Goal: Task Accomplishment & Management: Use online tool/utility

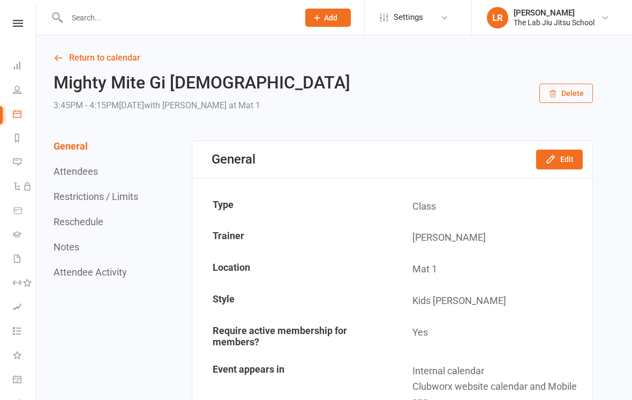
click at [28, 85] on link "People" at bounding box center [25, 91] width 24 height 24
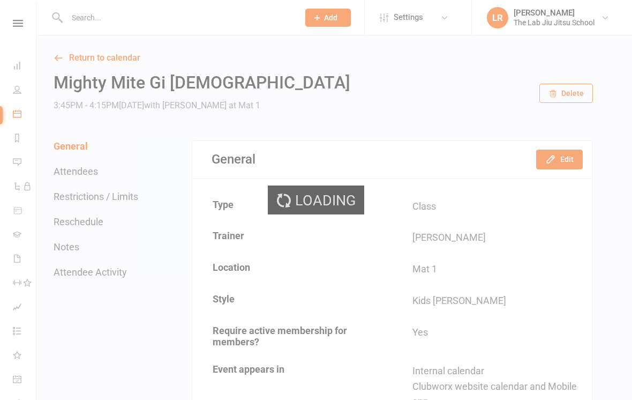
select select "100"
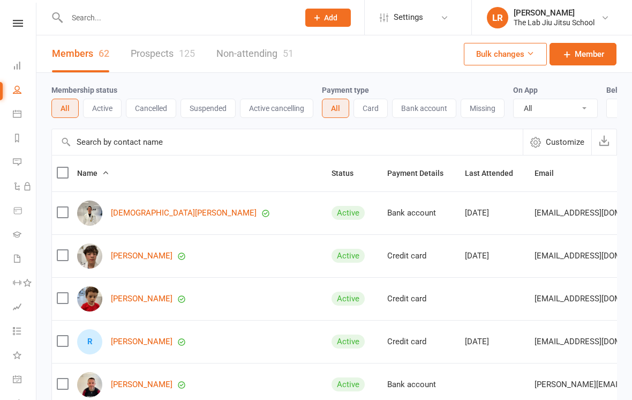
click at [179, 54] on link "Prospects 125" at bounding box center [163, 53] width 64 height 37
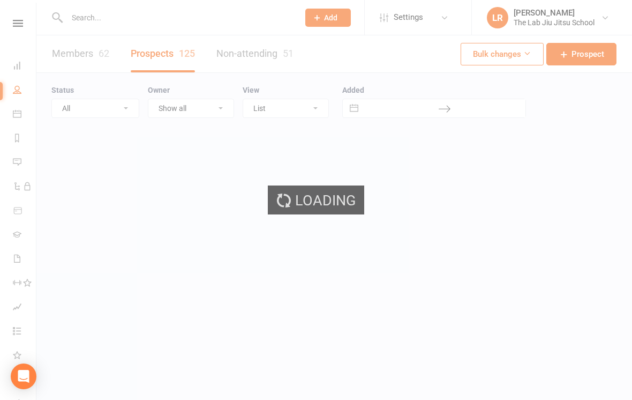
select select "100"
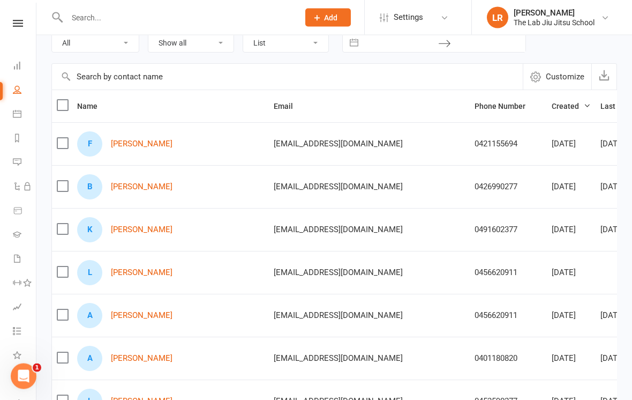
scroll to position [66, 0]
click at [137, 310] on link "[PERSON_NAME]" at bounding box center [142, 314] width 62 height 9
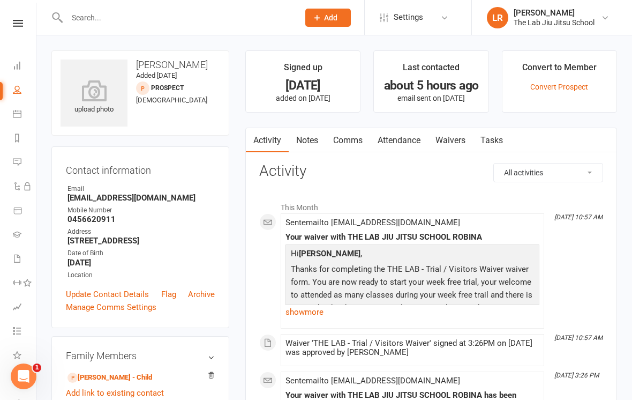
click at [23, 94] on link "People" at bounding box center [25, 91] width 24 height 24
select select "100"
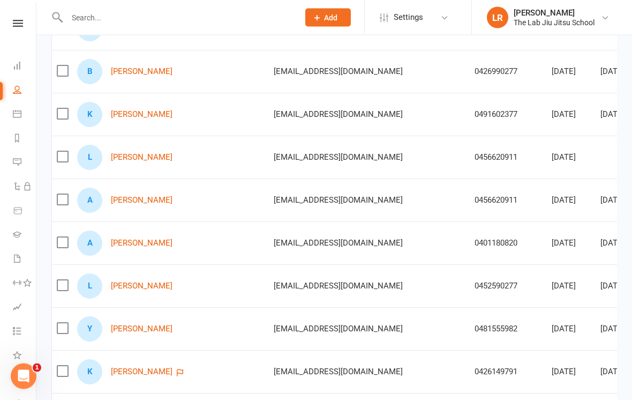
scroll to position [179, 0]
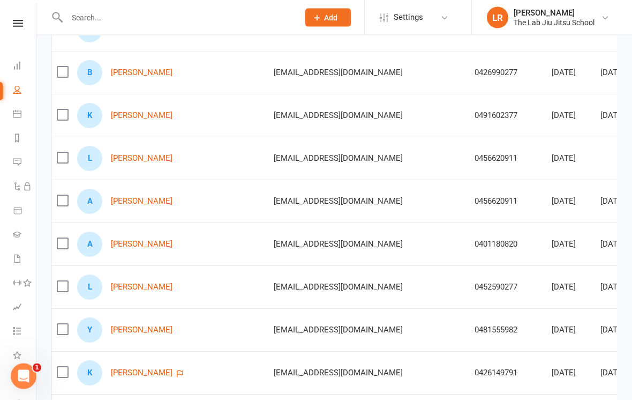
click at [143, 155] on link "[PERSON_NAME]" at bounding box center [142, 158] width 62 height 9
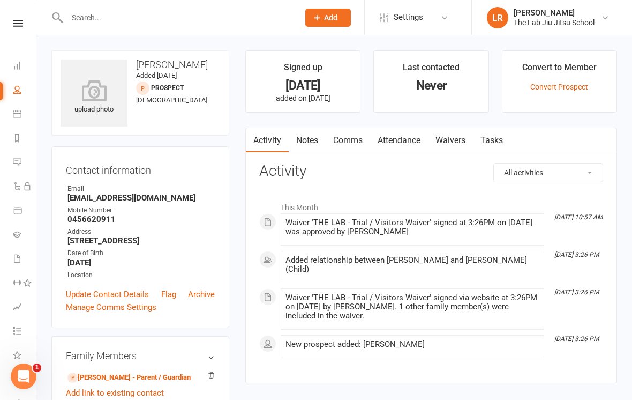
click at [573, 83] on link "Convert Prospect" at bounding box center [559, 87] width 58 height 9
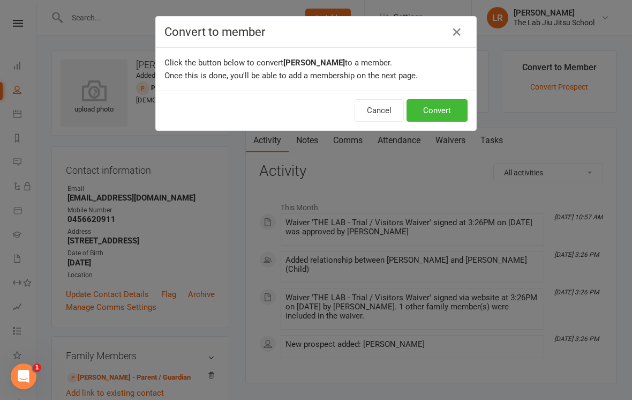
click at [442, 113] on button "Convert" at bounding box center [437, 110] width 61 height 23
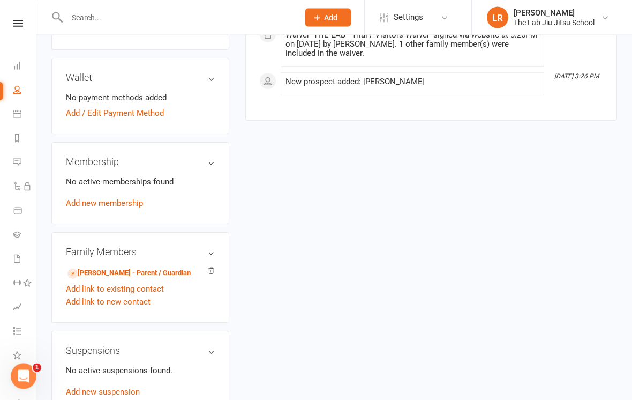
scroll to position [301, 0]
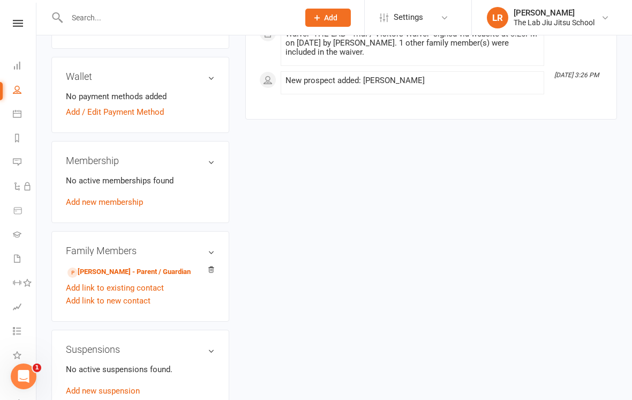
click at [19, 86] on icon at bounding box center [17, 89] width 9 height 9
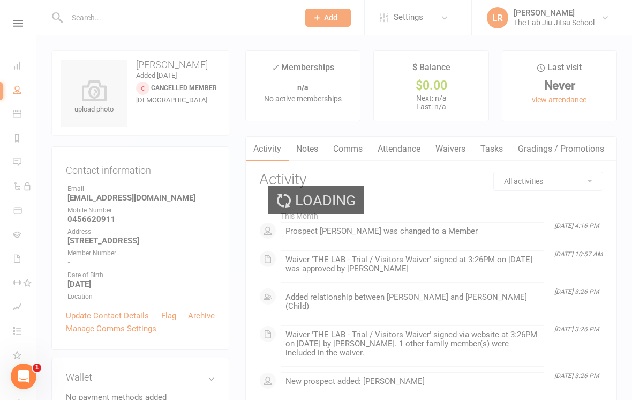
select select "100"
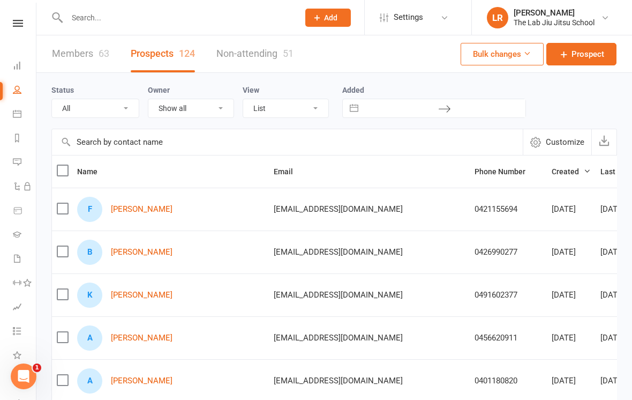
click at [81, 52] on link "Members 63" at bounding box center [80, 53] width 57 height 37
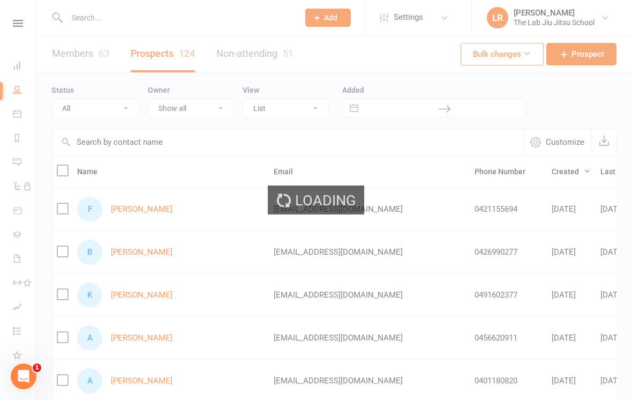
select select "100"
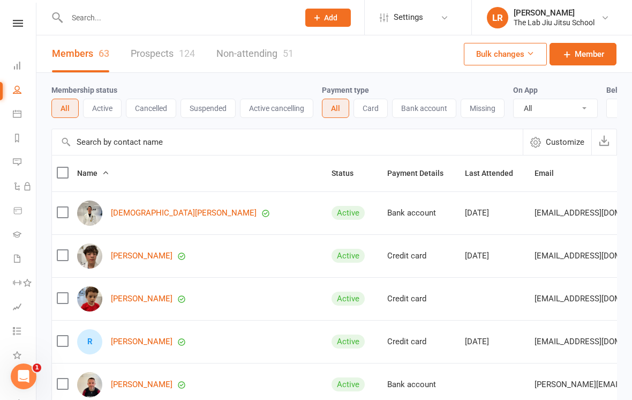
click at [216, 16] on input "text" at bounding box center [178, 17] width 228 height 15
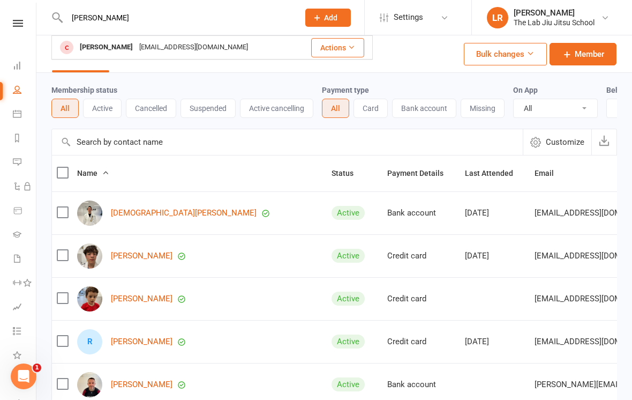
type input "[PERSON_NAME]"
click at [146, 48] on div "[EMAIL_ADDRESS][DOMAIN_NAME]" at bounding box center [193, 48] width 115 height 16
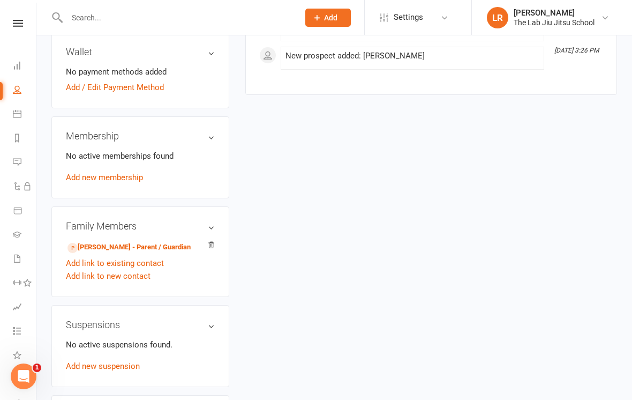
scroll to position [271, 0]
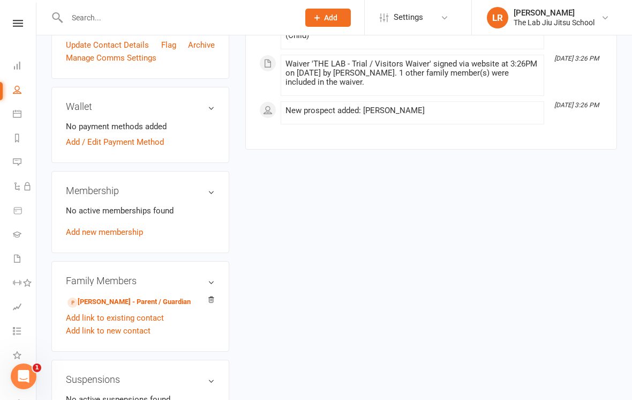
click at [118, 236] on link "Add new membership" at bounding box center [104, 232] width 77 height 10
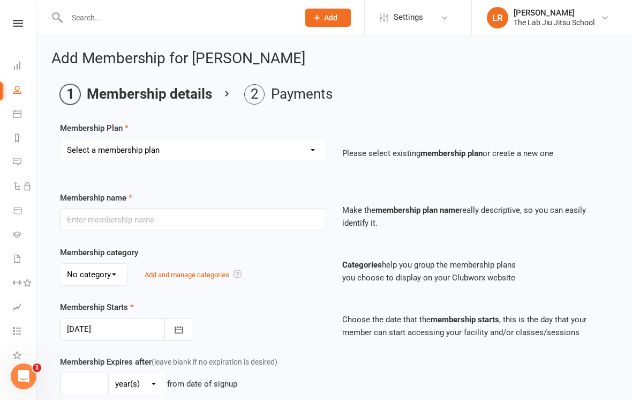
click at [304, 151] on select "Select a membership plan Create new Membership Plan 10 PASS CLASS Foundation Me…" at bounding box center [193, 149] width 265 height 21
select select "9"
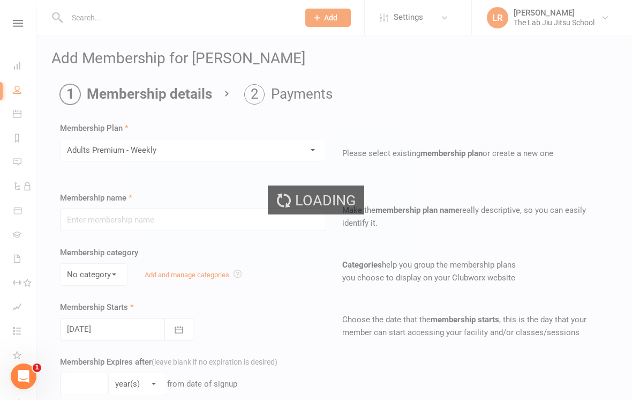
type input "Adults Premium - Weekly"
type input "0"
select select "?"
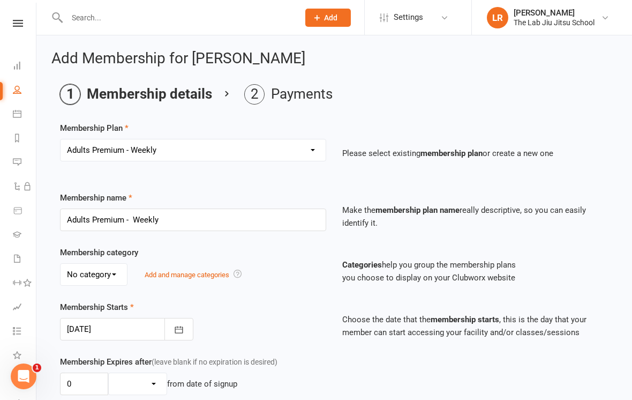
click at [314, 153] on select "Select a membership plan Create new Membership Plan 10 PASS CLASS Foundation Me…" at bounding box center [193, 149] width 265 height 21
select select "3"
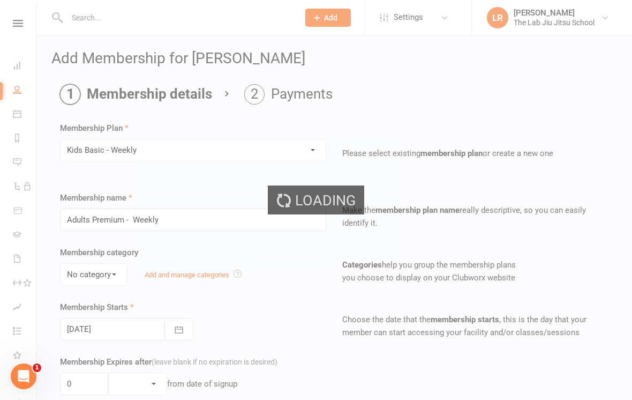
type input "Kids Basic - Weekly"
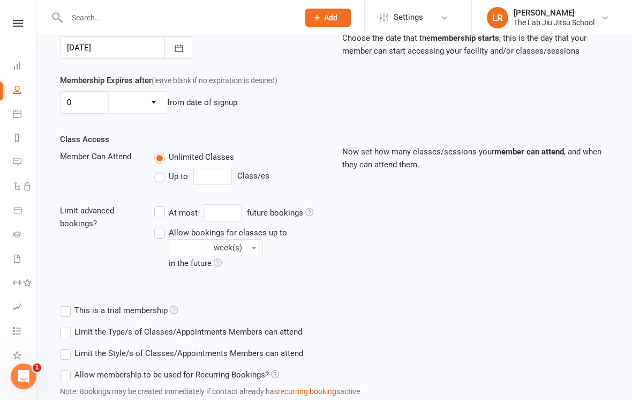
scroll to position [349, 0]
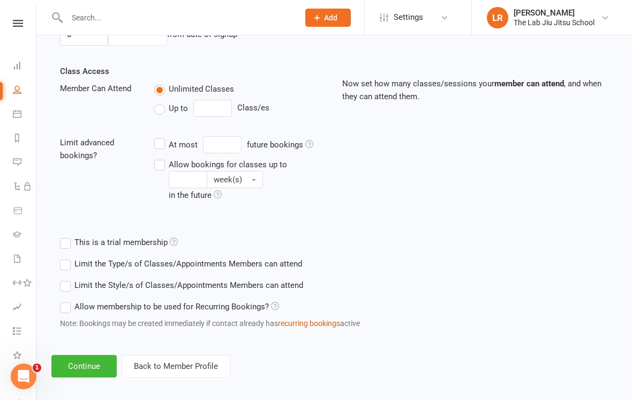
click at [79, 360] on button "Continue" at bounding box center [83, 366] width 65 height 23
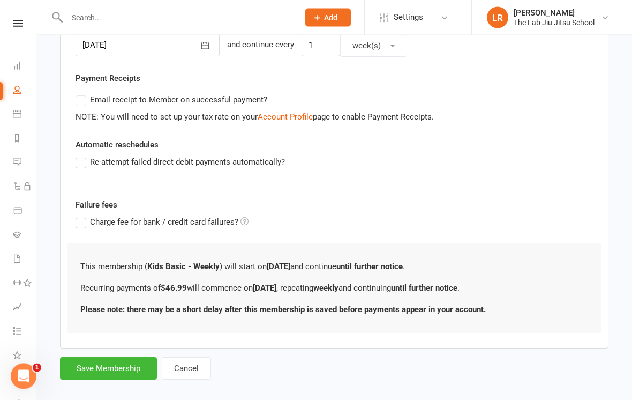
scroll to position [286, 0]
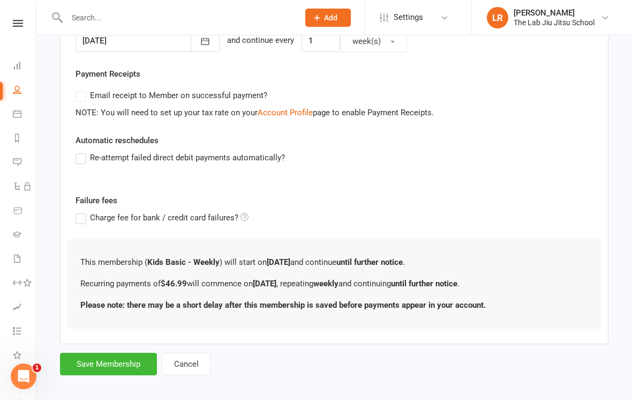
click at [117, 363] on button "Save Membership" at bounding box center [108, 364] width 97 height 23
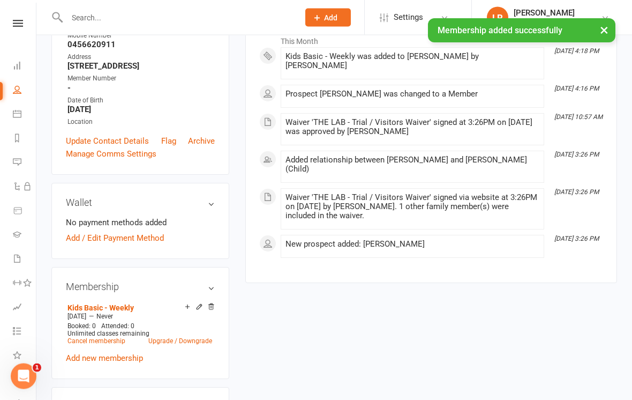
scroll to position [175, 0]
click at [137, 244] on link "Add / Edit Payment Method" at bounding box center [115, 237] width 98 height 13
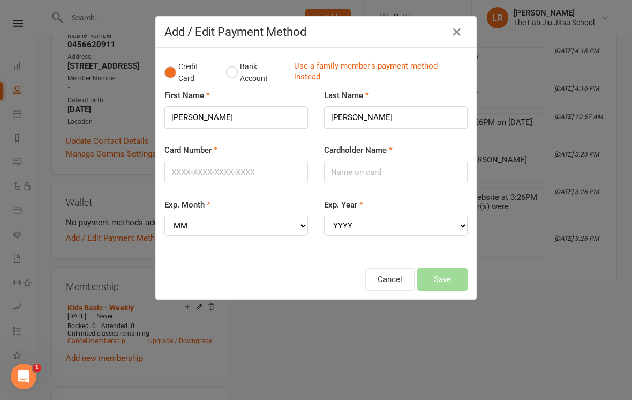
click at [453, 37] on icon "button" at bounding box center [457, 32] width 13 height 13
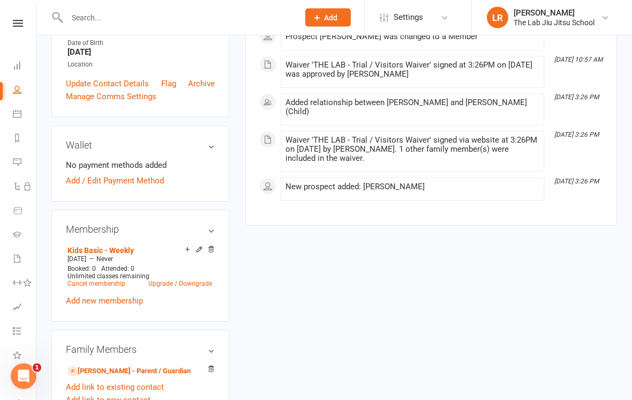
scroll to position [232, 0]
click at [111, 255] on link "Kids Basic - Weekly" at bounding box center [101, 250] width 66 height 9
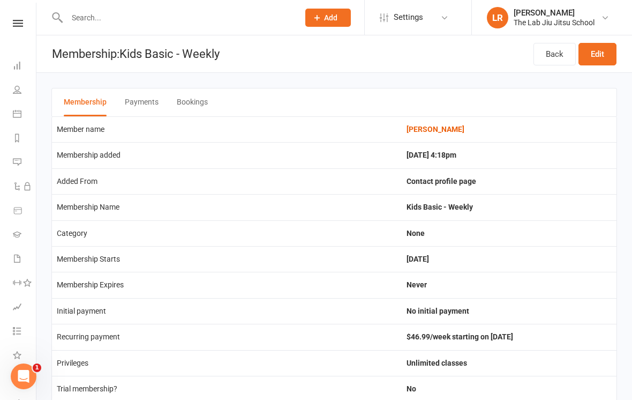
click at [15, 95] on link "People" at bounding box center [25, 91] width 24 height 24
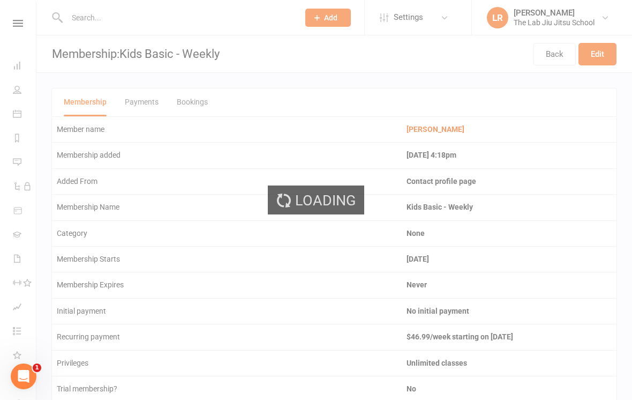
select select "100"
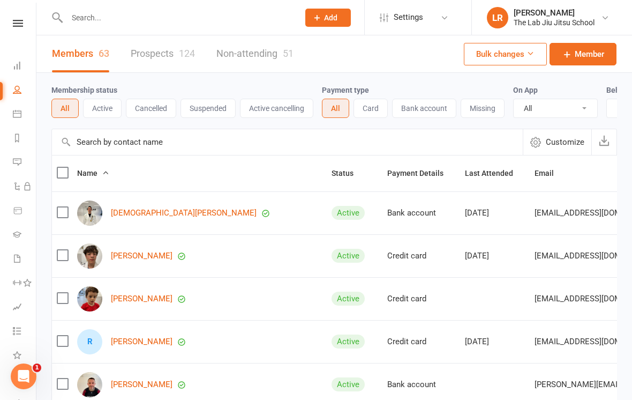
click at [175, 56] on link "Prospects 124" at bounding box center [163, 53] width 64 height 37
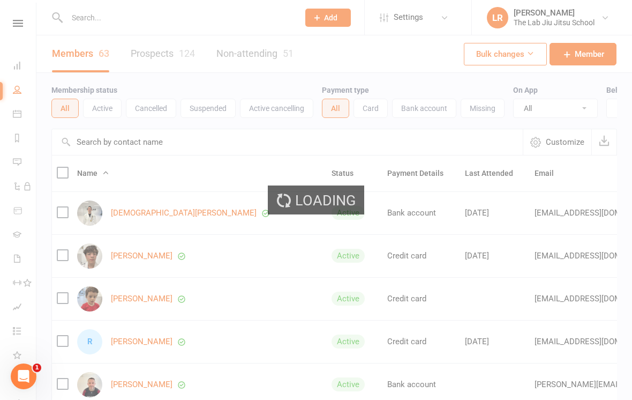
select select "100"
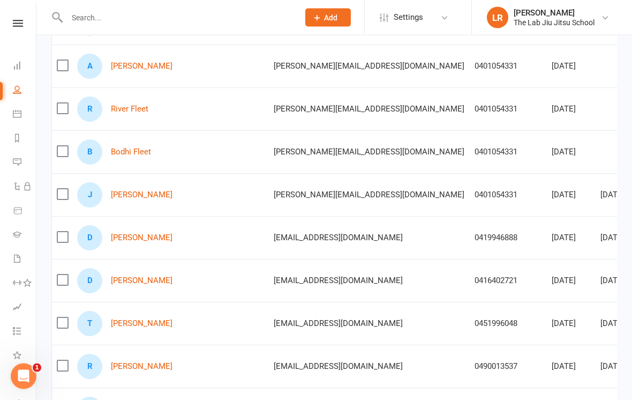
scroll to position [529, 0]
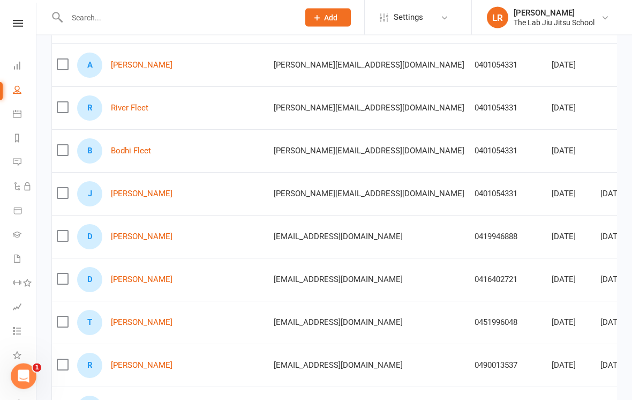
click at [9, 92] on li "People" at bounding box center [18, 91] width 36 height 24
click at [17, 62] on icon at bounding box center [17, 65] width 9 height 9
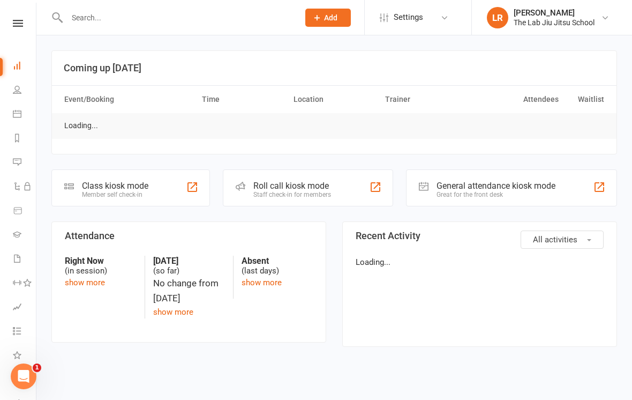
click at [14, 25] on icon at bounding box center [18, 23] width 10 height 7
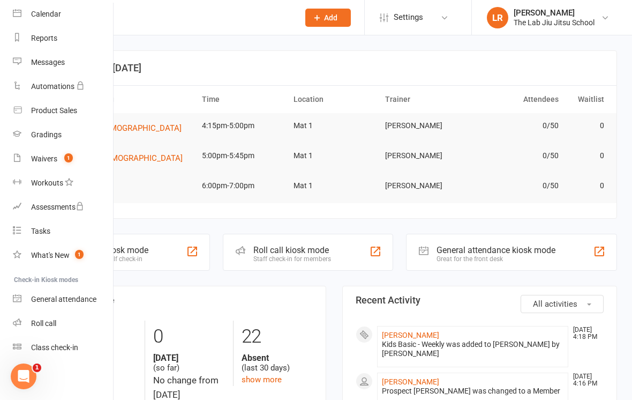
scroll to position [92, 0]
click at [66, 345] on div "Class check-in" at bounding box center [54, 347] width 47 height 9
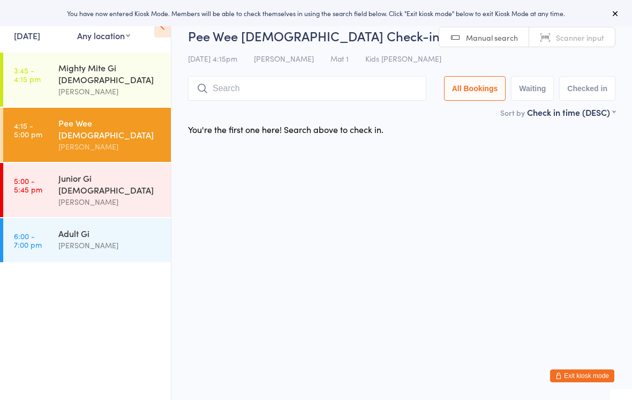
click at [113, 85] on div "[PERSON_NAME]" at bounding box center [109, 91] width 103 height 12
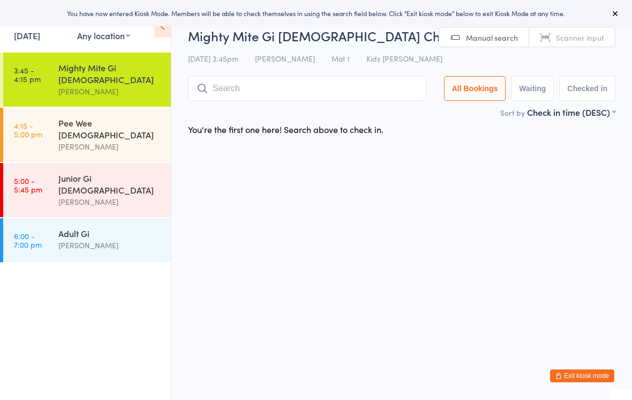
click at [284, 88] on input "search" at bounding box center [307, 88] width 238 height 25
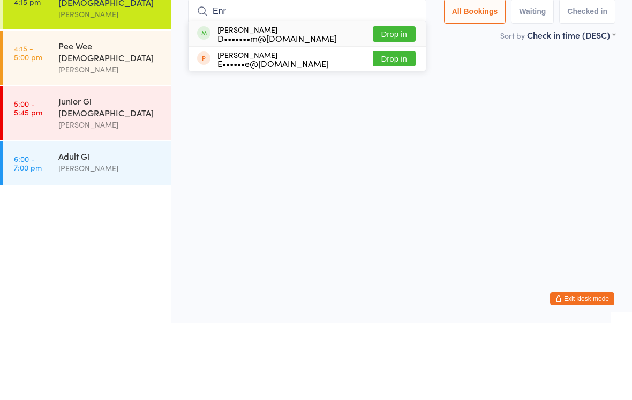
type input "Enr"
click at [398, 103] on button "Drop in" at bounding box center [394, 111] width 43 height 16
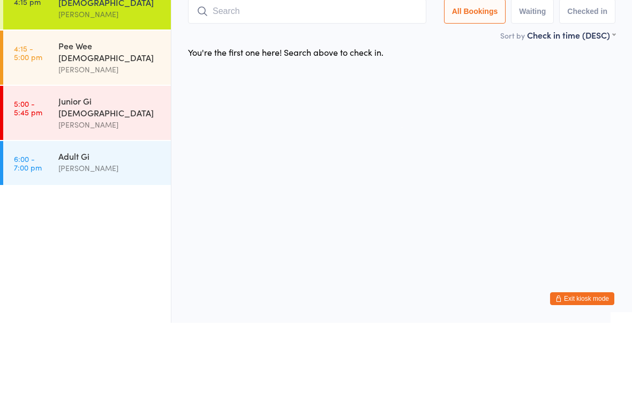
click at [276, 76] on input "search" at bounding box center [307, 88] width 238 height 25
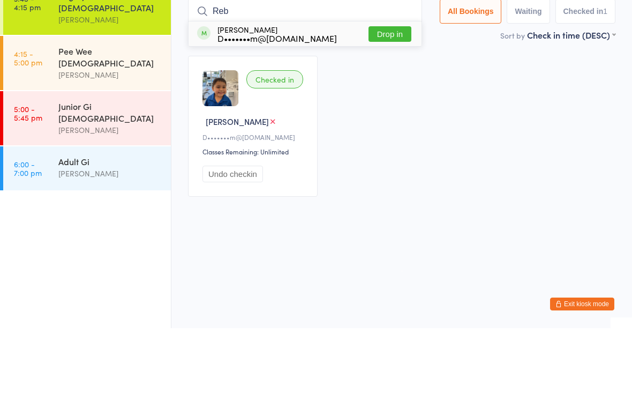
type input "Reb"
click at [386, 98] on button "Drop in" at bounding box center [390, 106] width 43 height 16
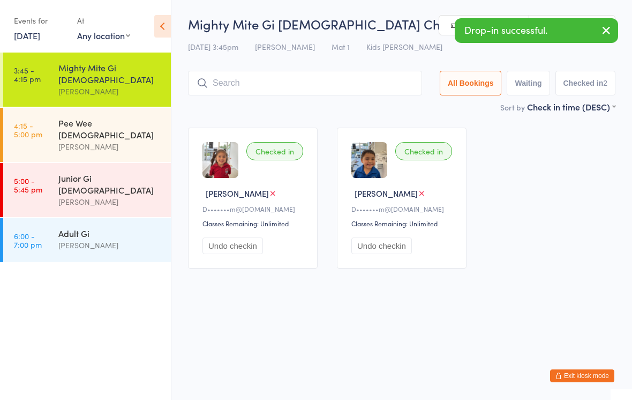
click at [361, 86] on input "search" at bounding box center [305, 83] width 234 height 25
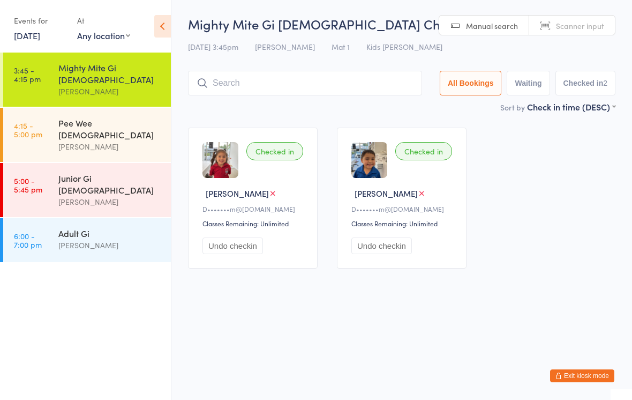
click at [103, 140] on div "[PERSON_NAME]" at bounding box center [109, 146] width 103 height 12
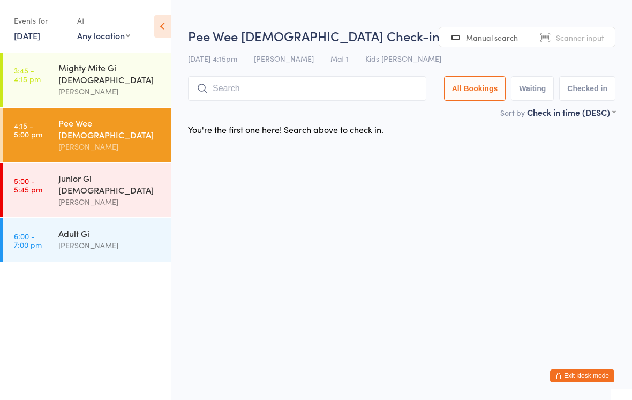
click at [312, 87] on input "search" at bounding box center [307, 88] width 238 height 25
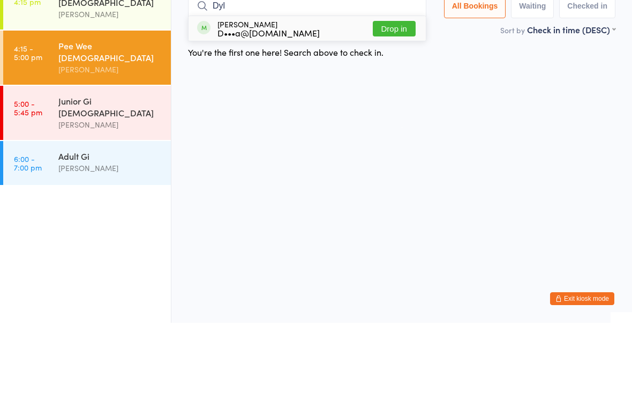
type input "Dyl"
click at [398, 98] on button "Drop in" at bounding box center [394, 106] width 43 height 16
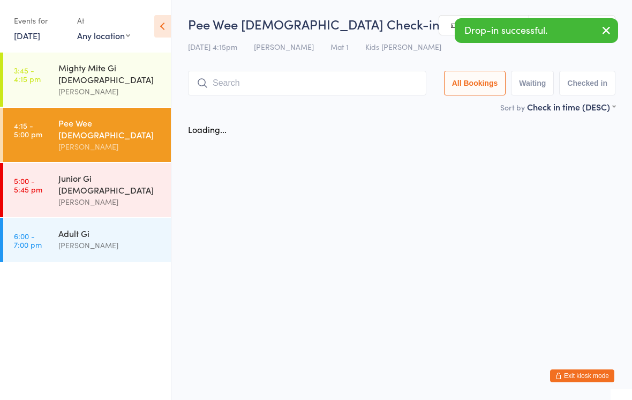
click at [325, 84] on input "search" at bounding box center [307, 83] width 238 height 25
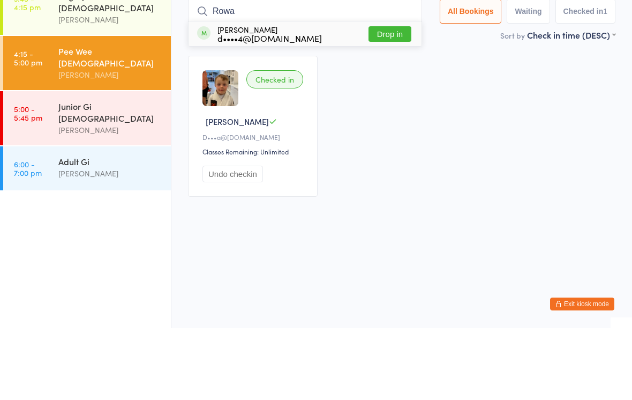
type input "Rowa"
click at [387, 98] on button "Drop in" at bounding box center [390, 106] width 43 height 16
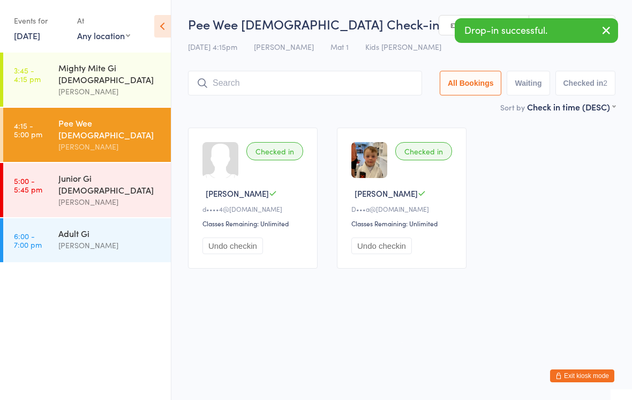
click at [371, 88] on input "search" at bounding box center [305, 83] width 234 height 25
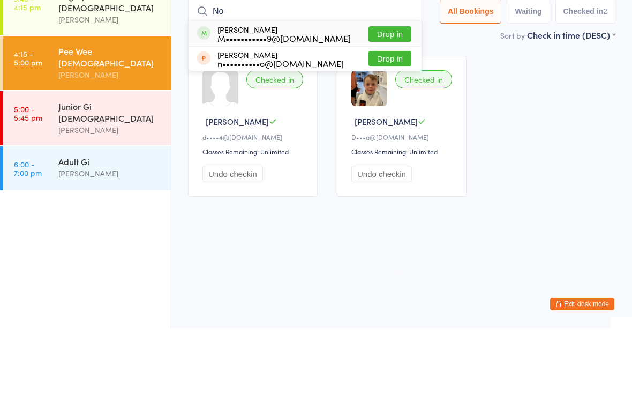
type input "N"
type input "Rub"
click at [397, 98] on button "Drop in" at bounding box center [390, 106] width 43 height 16
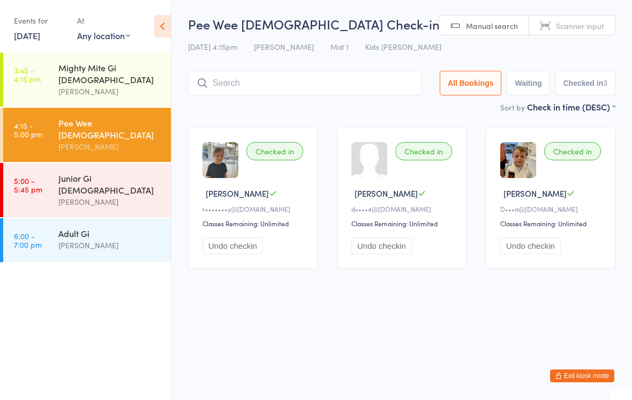
click at [353, 84] on input "search" at bounding box center [305, 83] width 234 height 25
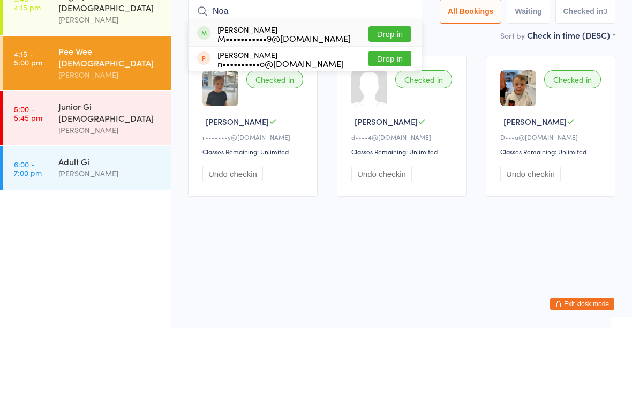
type input "Noa"
click at [384, 98] on button "Drop in" at bounding box center [390, 106] width 43 height 16
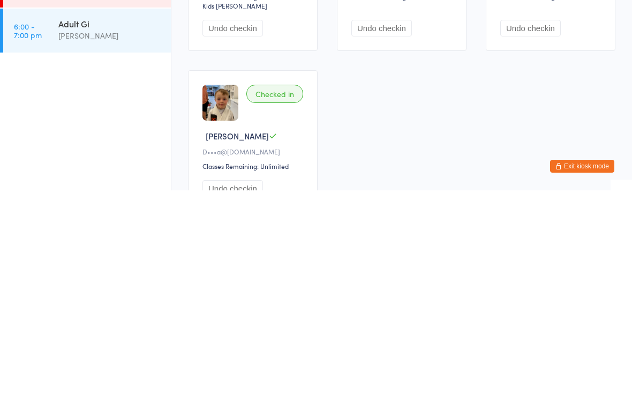
scroll to position [20, 0]
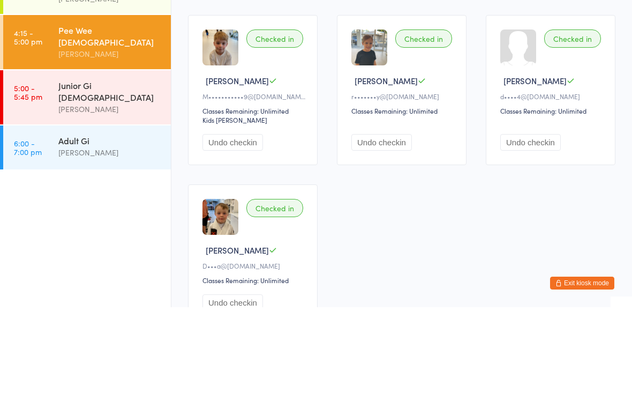
click at [125, 196] on div "[PERSON_NAME]" at bounding box center [109, 202] width 103 height 12
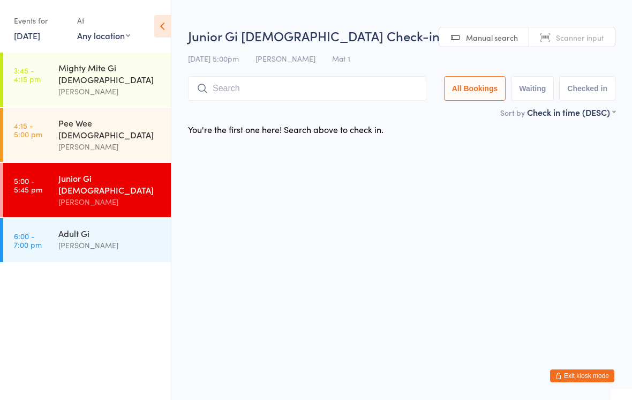
click at [569, 372] on button "Exit kiosk mode" at bounding box center [582, 375] width 64 height 13
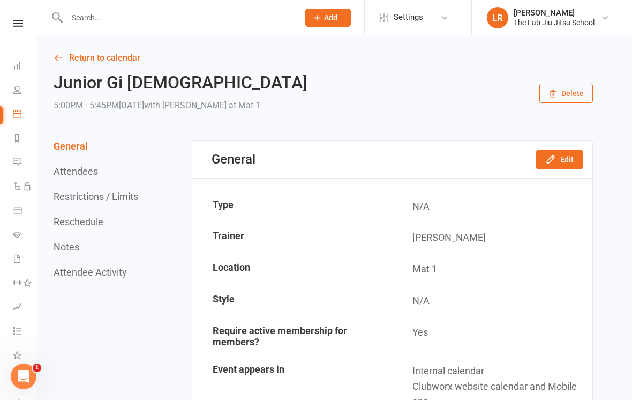
click at [16, 93] on icon at bounding box center [17, 89] width 9 height 9
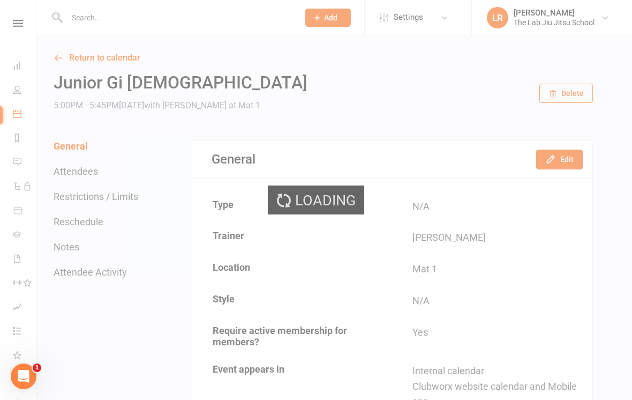
select select "100"
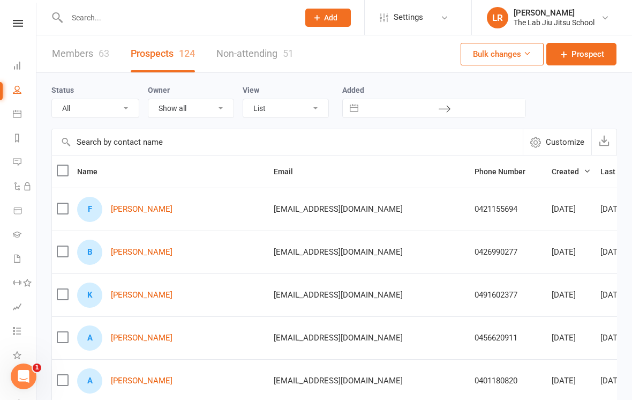
click at [22, 24] on icon at bounding box center [18, 23] width 10 height 7
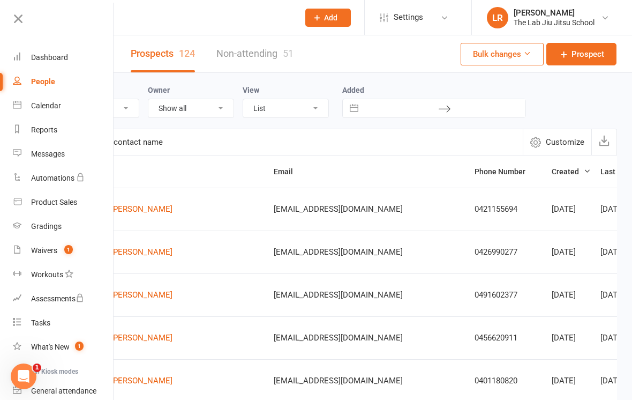
click at [43, 250] on div "Waivers" at bounding box center [44, 250] width 26 height 9
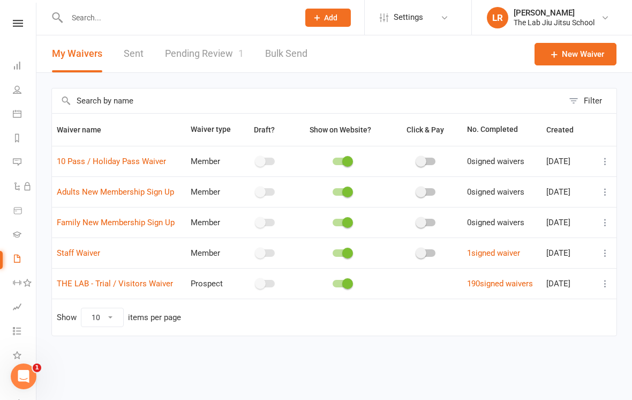
click at [215, 55] on link "Pending Review 1" at bounding box center [204, 53] width 79 height 37
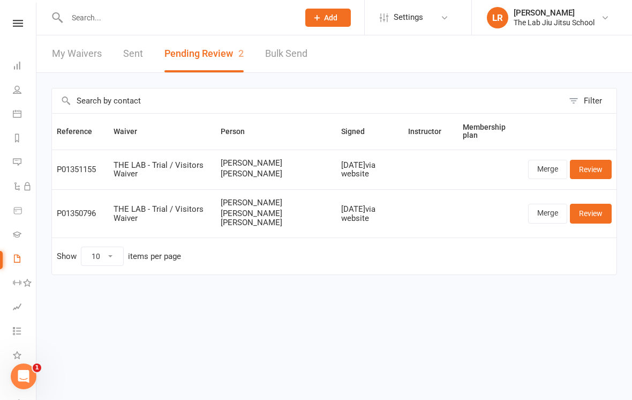
click at [85, 54] on link "My Waivers" at bounding box center [77, 53] width 50 height 37
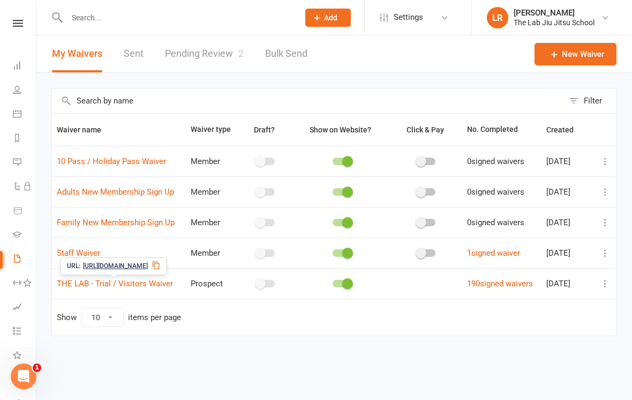
click at [139, 283] on link "THE LAB - Trial / Visitors Waiver" at bounding box center [115, 284] width 116 height 10
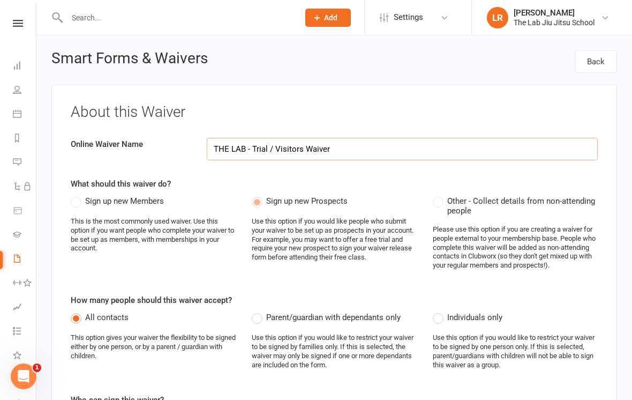
select select "applies_to_all_signees"
select select "checkbox"
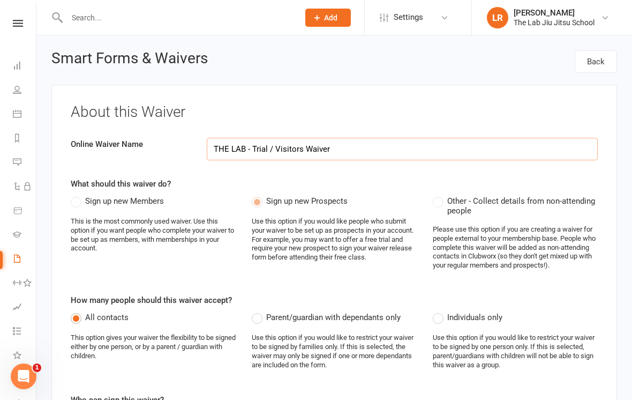
select select "checkbox"
select select "select"
select select "checkbox"
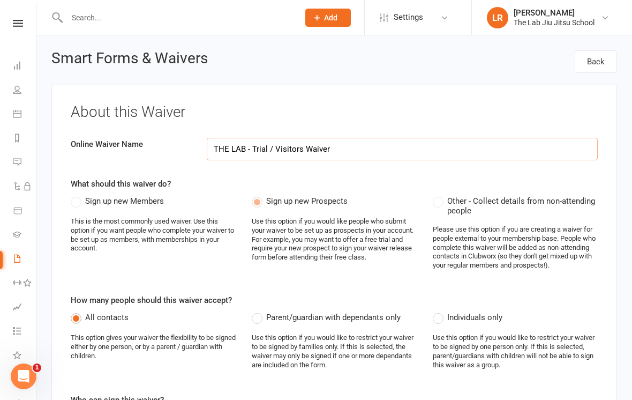
select select "checkbox"
select select "select"
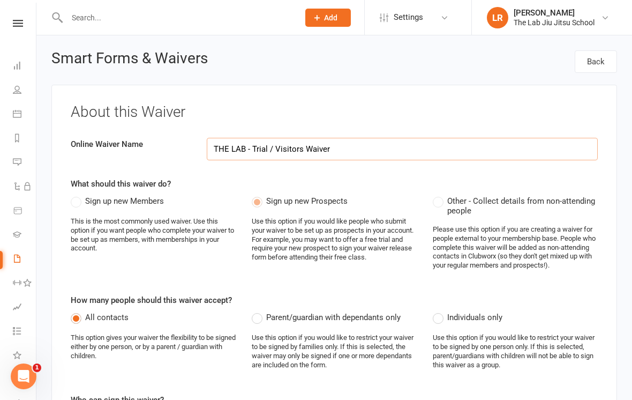
select select "select"
click at [19, 253] on link "Waivers 2" at bounding box center [25, 260] width 24 height 24
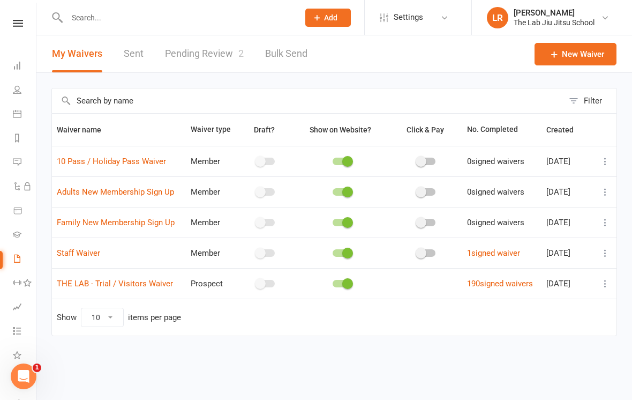
click at [213, 49] on link "Pending Review 2" at bounding box center [204, 53] width 79 height 37
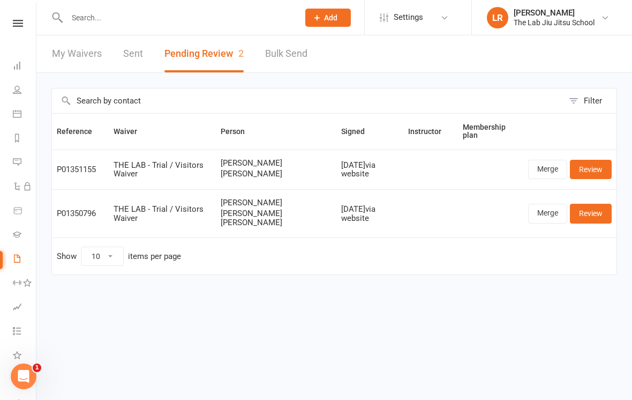
click at [241, 169] on span "Hayden Doddrell" at bounding box center [276, 173] width 111 height 9
click at [591, 171] on link "Review" at bounding box center [591, 169] width 42 height 19
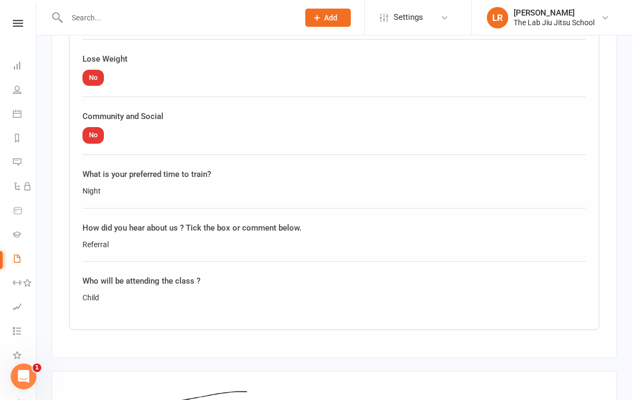
scroll to position [2146, 0]
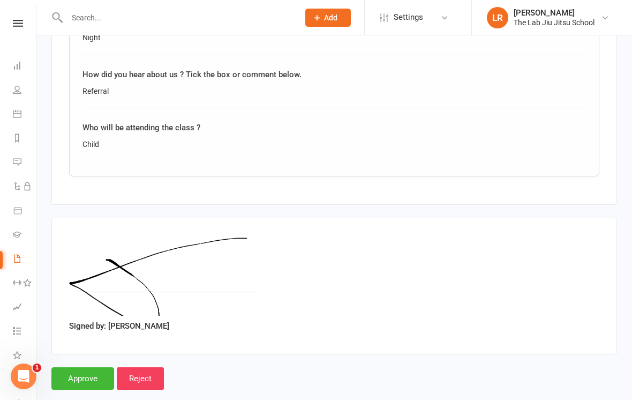
click at [88, 367] on input "Approve" at bounding box center [82, 378] width 63 height 23
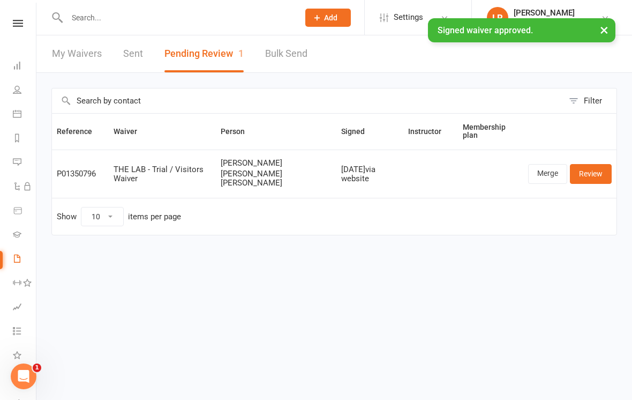
click at [20, 88] on icon at bounding box center [17, 89] width 9 height 9
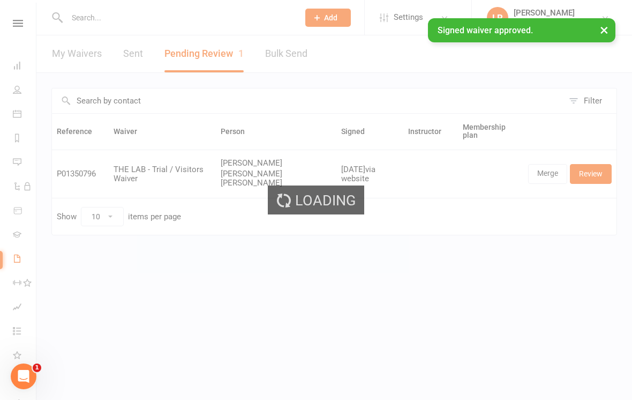
select select "100"
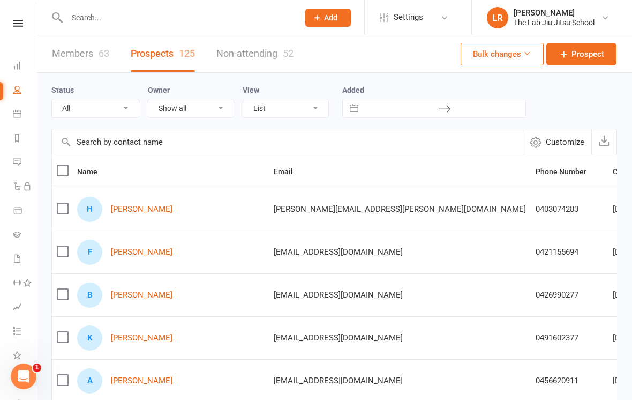
click at [137, 210] on link "Hayden Doddrell" at bounding box center [142, 209] width 62 height 9
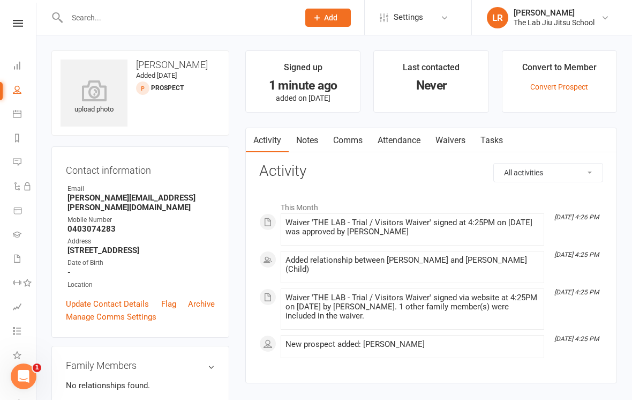
click at [571, 85] on link "Convert Prospect" at bounding box center [559, 87] width 58 height 9
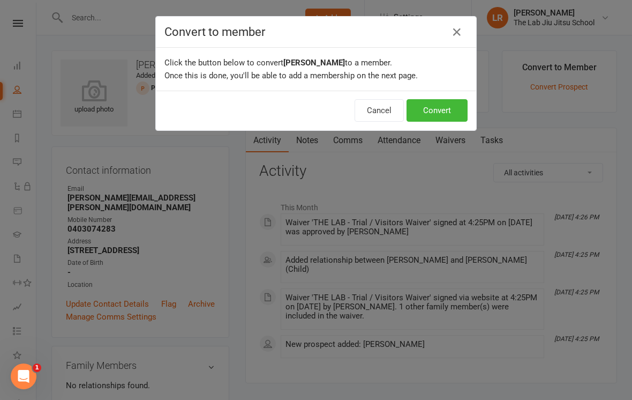
click at [440, 109] on button "Convert" at bounding box center [437, 110] width 61 height 23
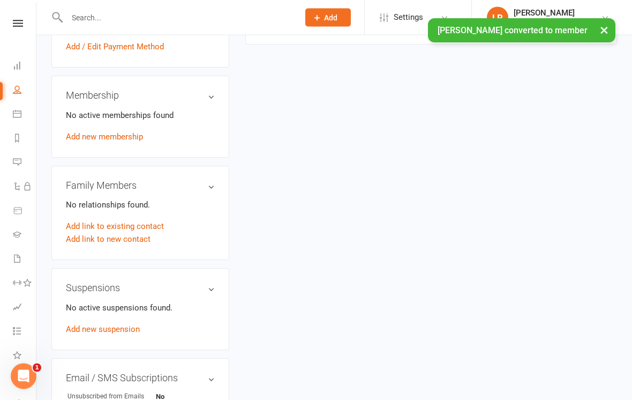
scroll to position [376, 0]
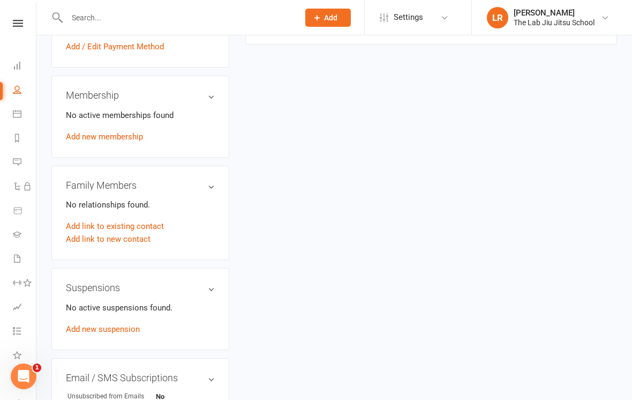
click at [113, 132] on link "Add new membership" at bounding box center [104, 137] width 77 height 10
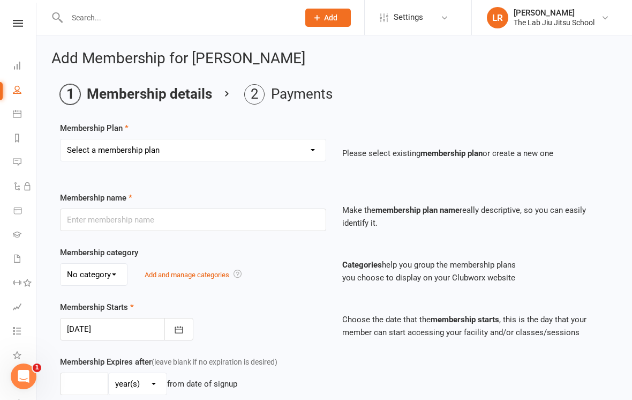
click at [310, 154] on select "Select a membership plan Create new Membership Plan 10 PASS CLASS Foundation Me…" at bounding box center [193, 149] width 265 height 21
select select "3"
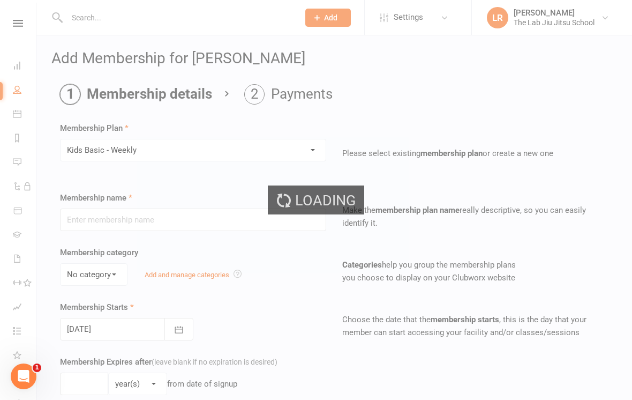
type input "Kids Basic - Weekly"
type input "0"
select select "?"
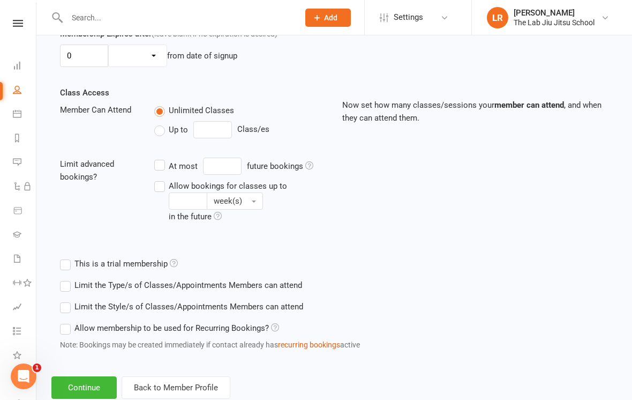
scroll to position [349, 0]
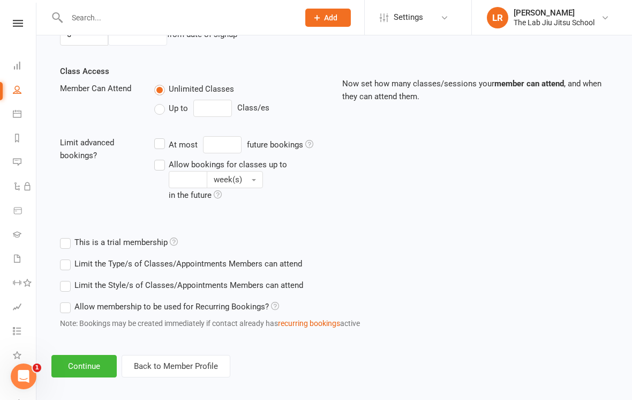
click at [88, 362] on button "Continue" at bounding box center [83, 366] width 65 height 23
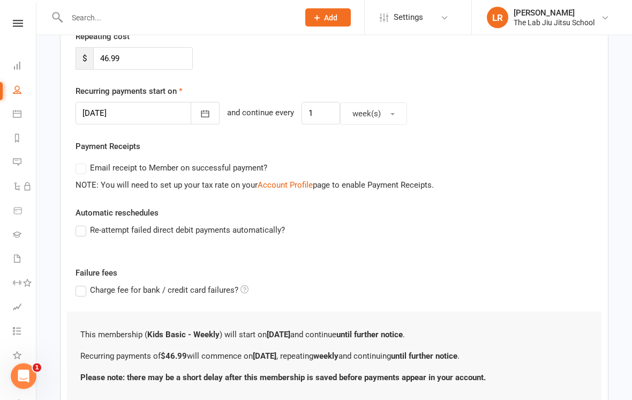
scroll to position [286, 0]
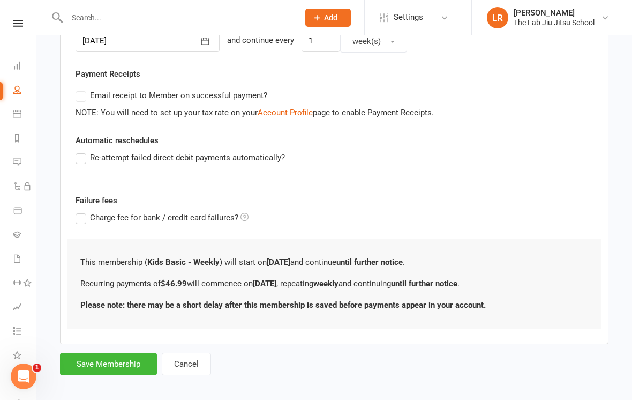
click at [129, 358] on button "Save Membership" at bounding box center [108, 364] width 97 height 23
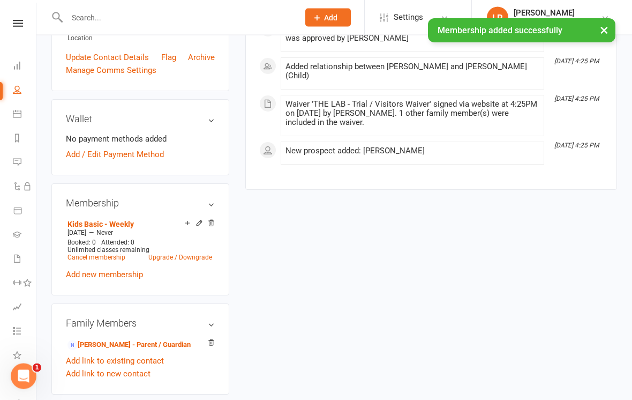
scroll to position [268, 0]
click at [136, 148] on link "Add / Edit Payment Method" at bounding box center [115, 154] width 98 height 13
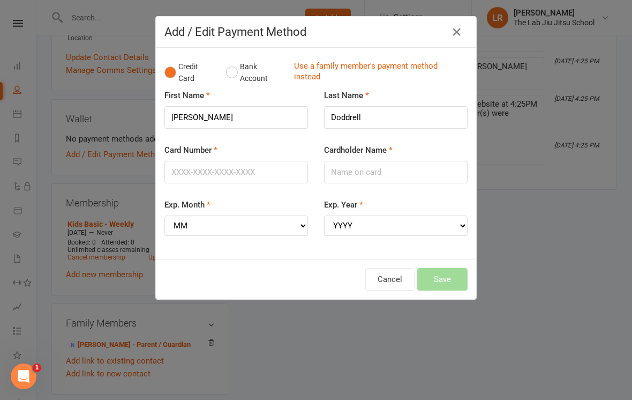
click at [232, 74] on button "Bank Account" at bounding box center [255, 72] width 59 height 33
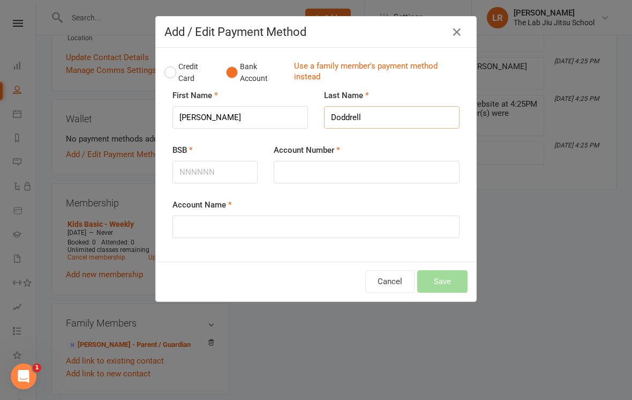
click at [395, 110] on input "Doddrell" at bounding box center [392, 117] width 136 height 23
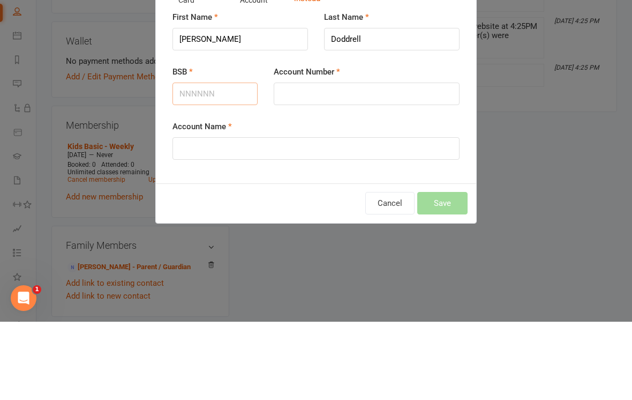
click at [221, 161] on input "BSB" at bounding box center [215, 172] width 85 height 23
type input "066179"
click at [339, 161] on input "Account Number" at bounding box center [367, 172] width 186 height 23
type input "10198108"
click at [316, 215] on input "Account Name" at bounding box center [316, 226] width 287 height 23
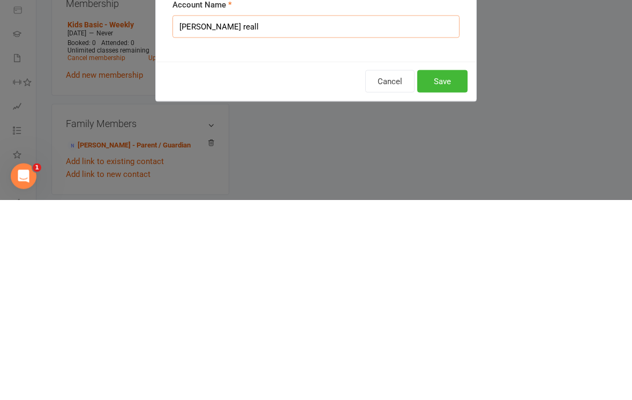
type input "Trevor Dodd reall"
click at [438, 270] on button "Save" at bounding box center [442, 281] width 50 height 23
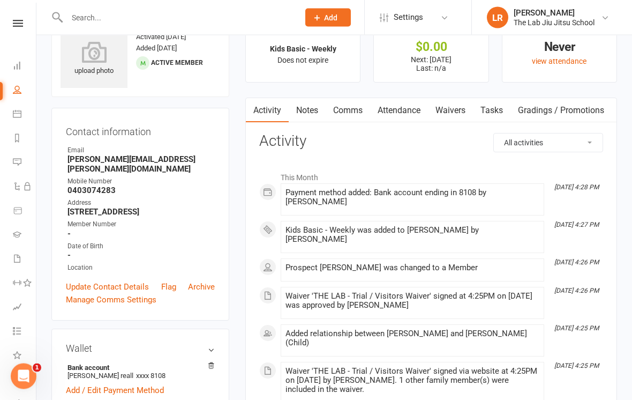
scroll to position [0, 0]
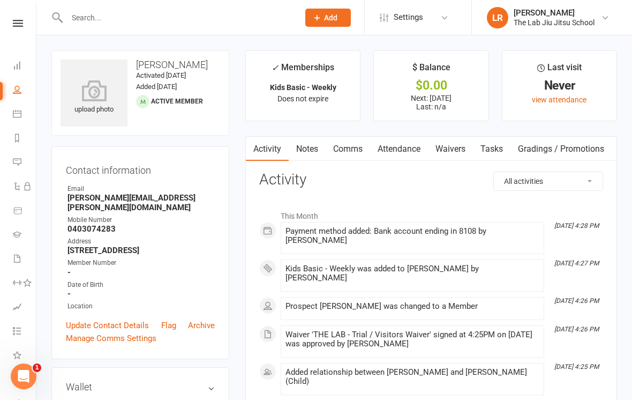
click at [23, 23] on link at bounding box center [18, 23] width 38 height 7
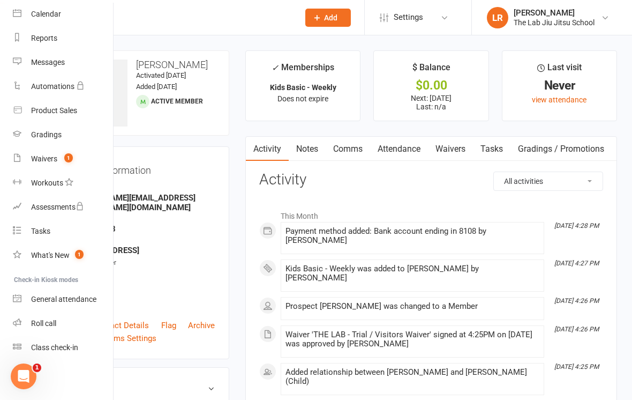
scroll to position [92, 0]
click at [67, 353] on link "Class check-in" at bounding box center [63, 347] width 101 height 24
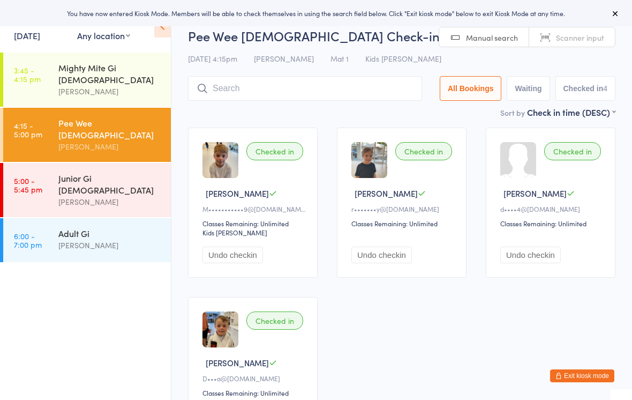
click at [366, 92] on input "search" at bounding box center [305, 88] width 234 height 25
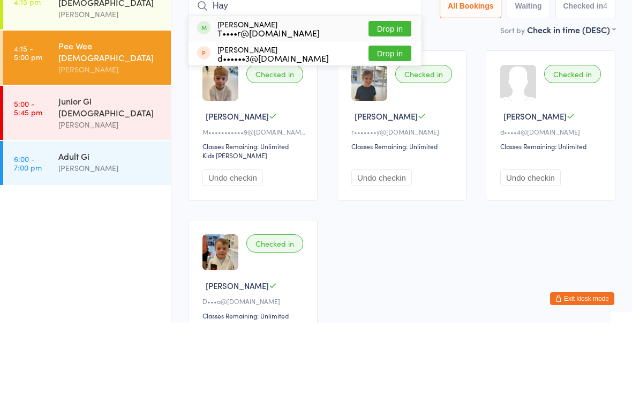
type input "Hay"
click at [394, 98] on button "Drop in" at bounding box center [390, 106] width 43 height 16
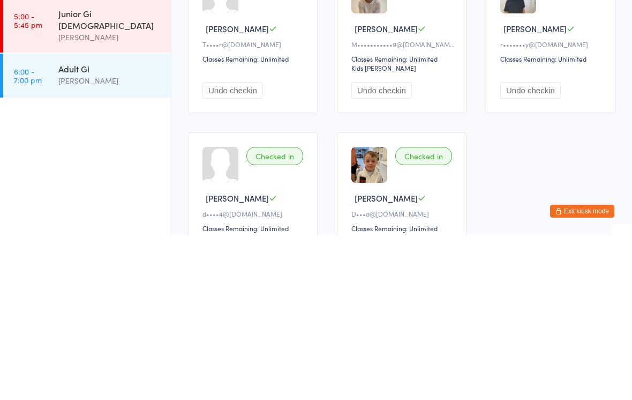
scroll to position [113, 0]
